Goal: Information Seeking & Learning: Learn about a topic

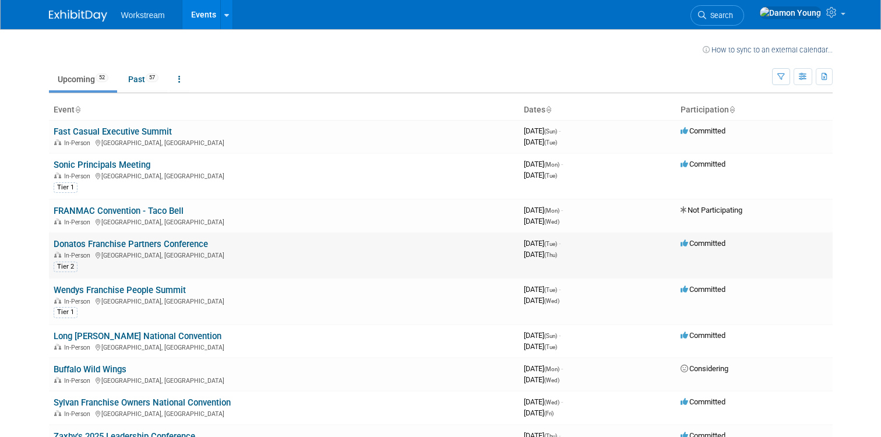
click at [150, 240] on link "Donatos Franchise Partners Conference" at bounding box center [131, 244] width 154 height 10
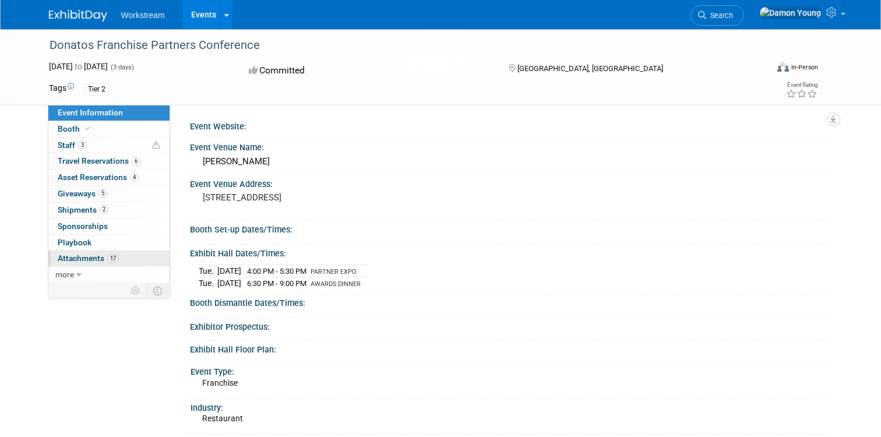
click at [87, 256] on span "Attachments 17" at bounding box center [88, 257] width 61 height 9
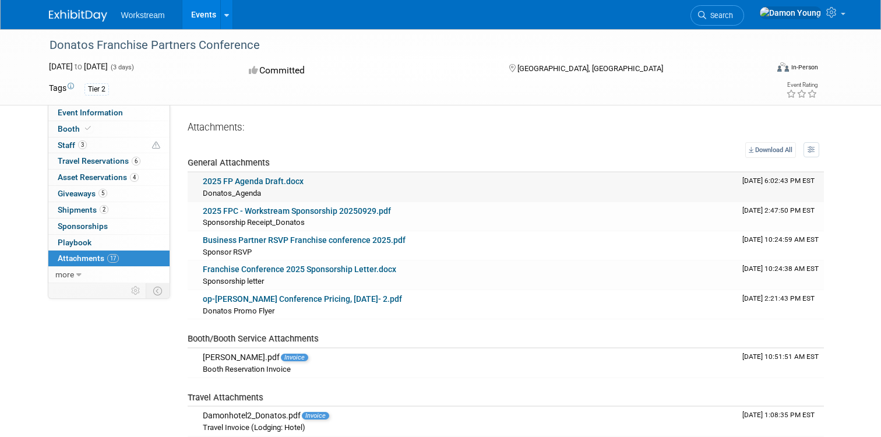
click at [255, 178] on link "2025 FP Agenda Draft.docx" at bounding box center [253, 181] width 101 height 9
click at [71, 147] on span "Staff 3" at bounding box center [72, 144] width 29 height 9
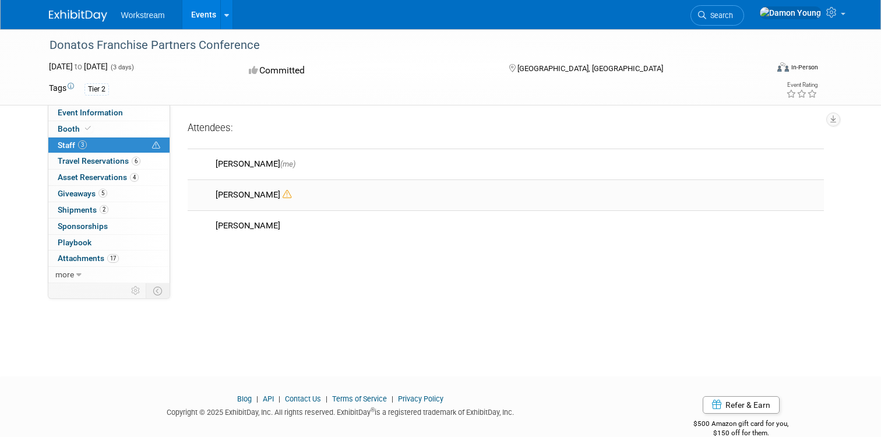
click at [210, 195] on div "[PERSON_NAME]" at bounding box center [517, 193] width 621 height 14
click at [202, 195] on img at bounding box center [200, 194] width 17 height 17
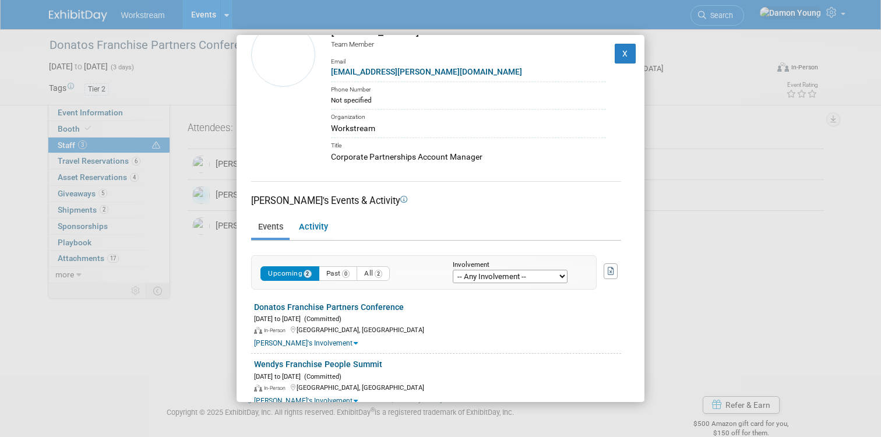
scroll to position [54, 0]
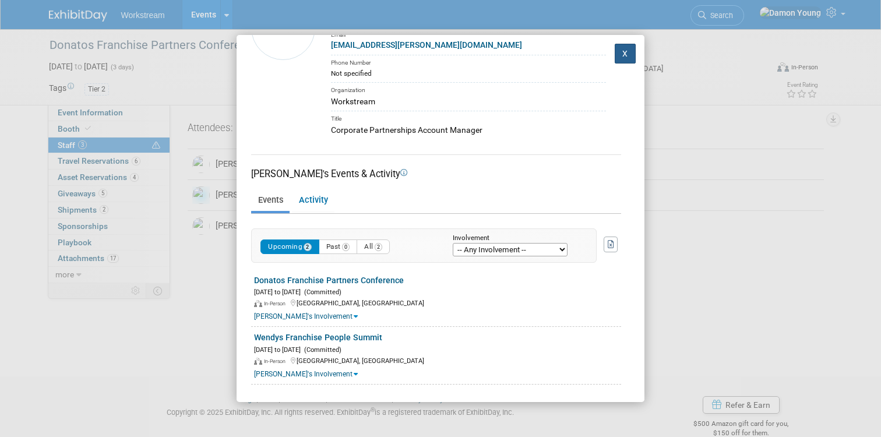
click at [620, 49] on button "X" at bounding box center [625, 54] width 21 height 20
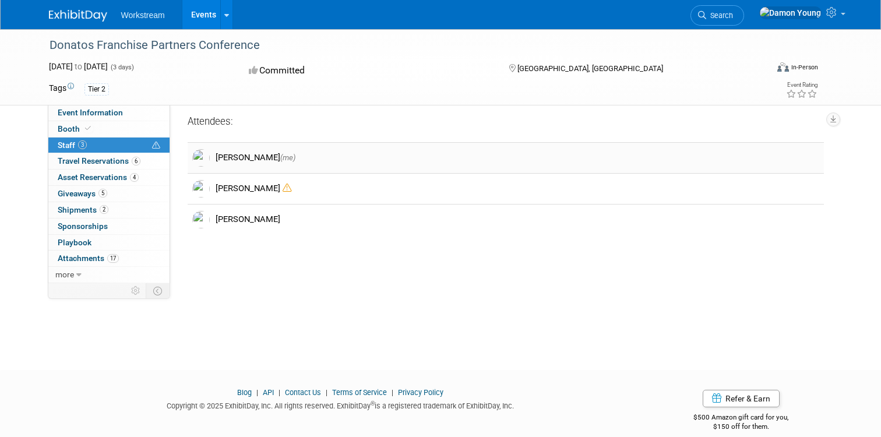
scroll to position [0, 0]
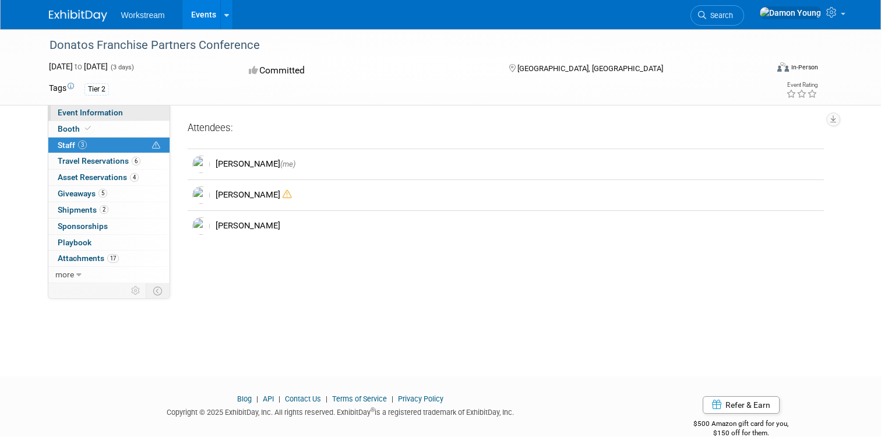
click at [79, 114] on span "Event Information" at bounding box center [90, 112] width 65 height 9
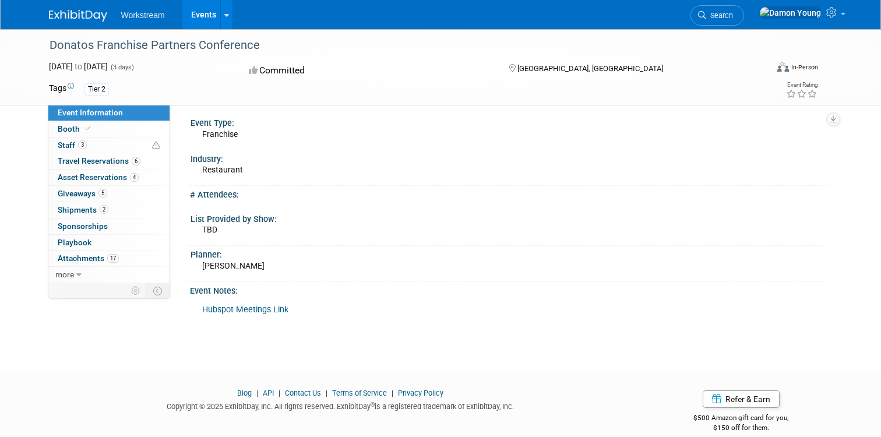
scroll to position [255, 0]
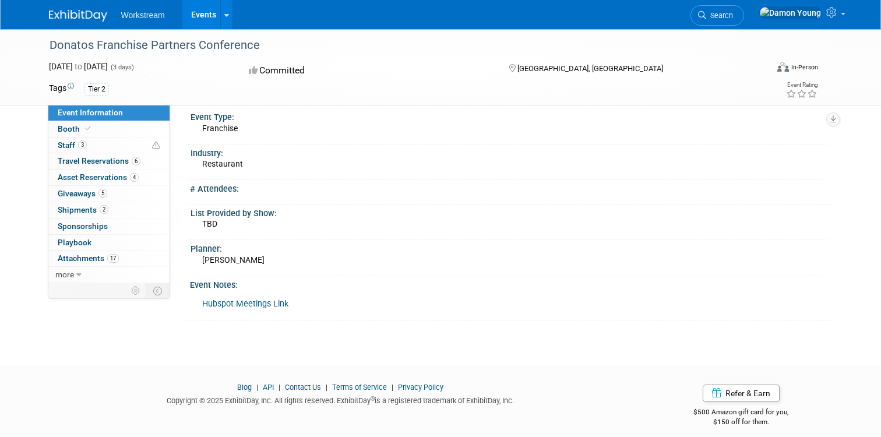
click at [272, 301] on link "Hubspot Meetings Link" at bounding box center [245, 304] width 86 height 10
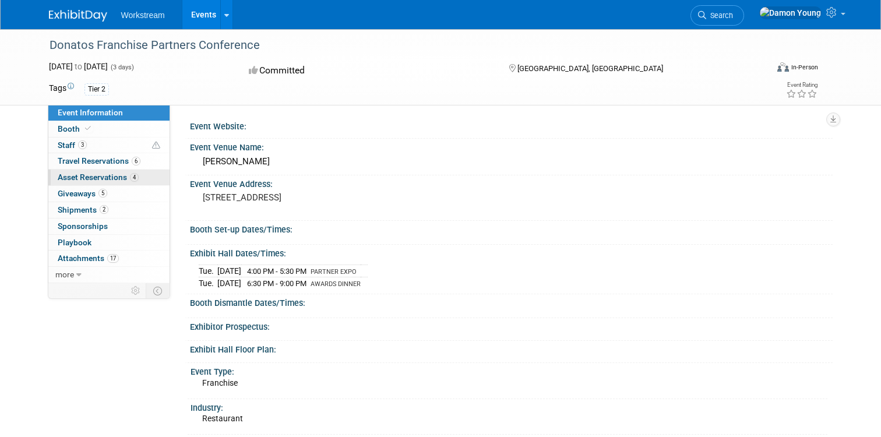
click at [86, 175] on span "Asset Reservations 4" at bounding box center [98, 176] width 81 height 9
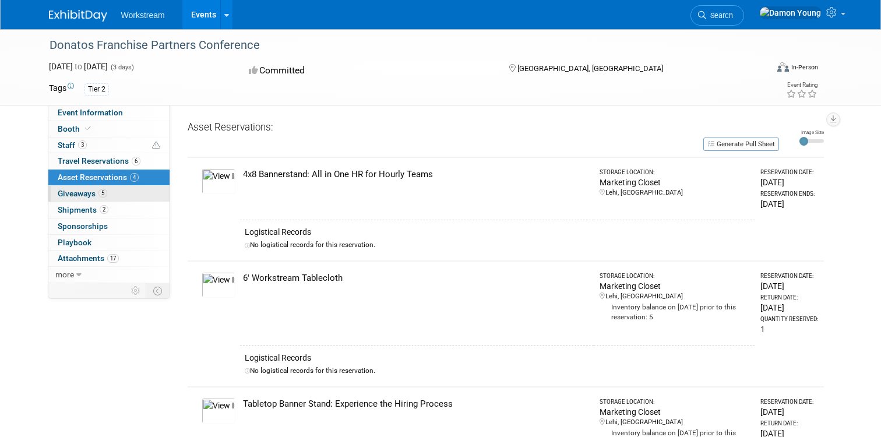
click at [83, 192] on span "Giveaways 5" at bounding box center [83, 193] width 50 height 9
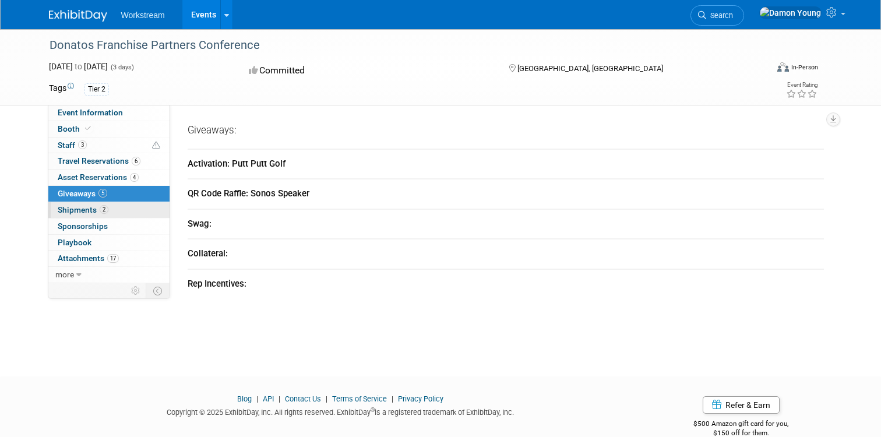
click at [70, 209] on span "Shipments 2" at bounding box center [83, 209] width 51 height 9
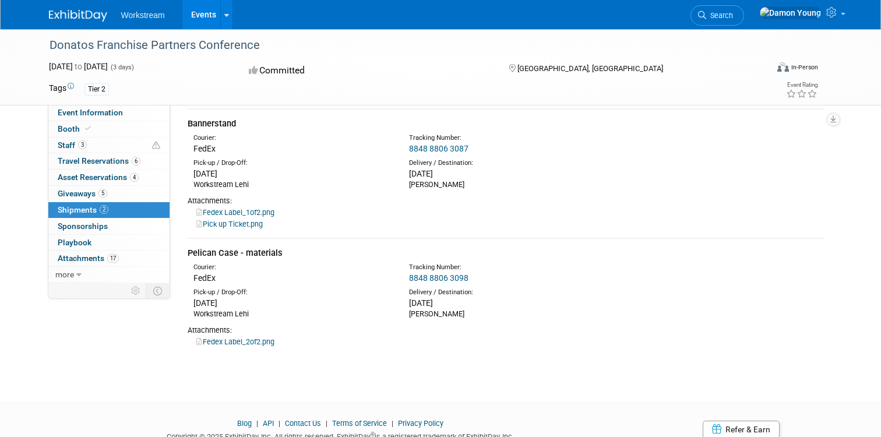
scroll to position [42, 0]
click at [250, 224] on link "Pick up Ticket.png" at bounding box center [229, 222] width 66 height 9
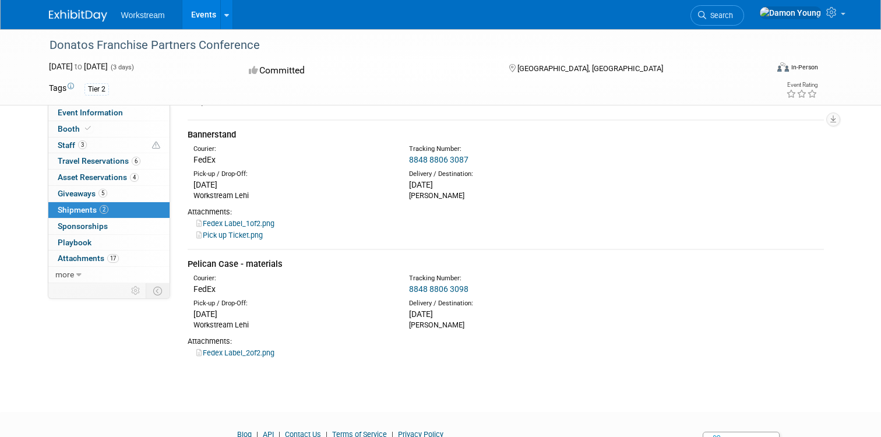
scroll to position [0, 0]
